Goal: Navigation & Orientation: Go to known website

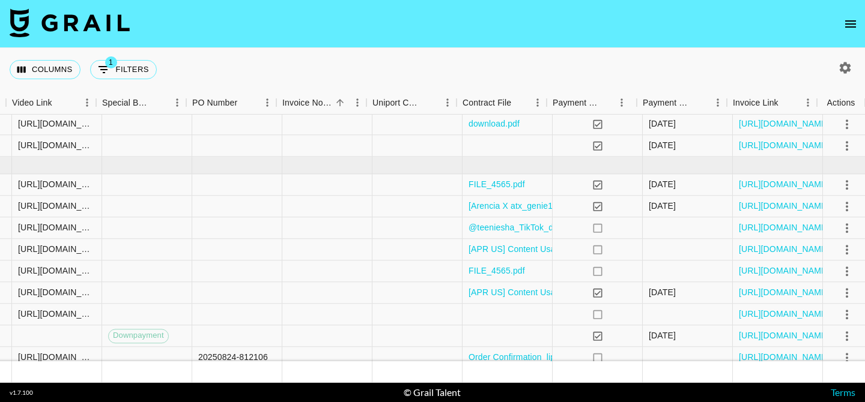
scroll to position [515, 1129]
